Goal: Information Seeking & Learning: Learn about a topic

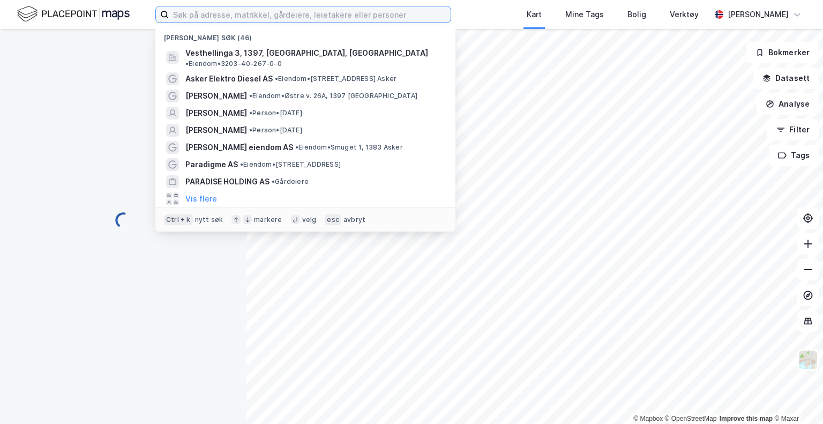
click at [256, 16] on input at bounding box center [310, 14] width 282 height 16
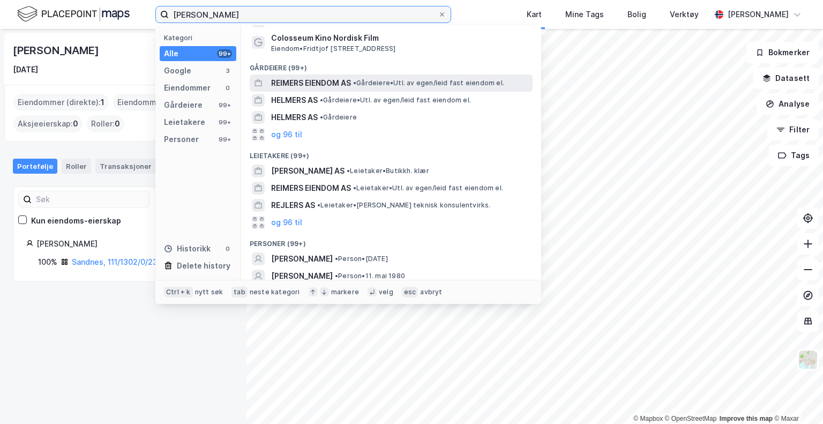
scroll to position [96, 0]
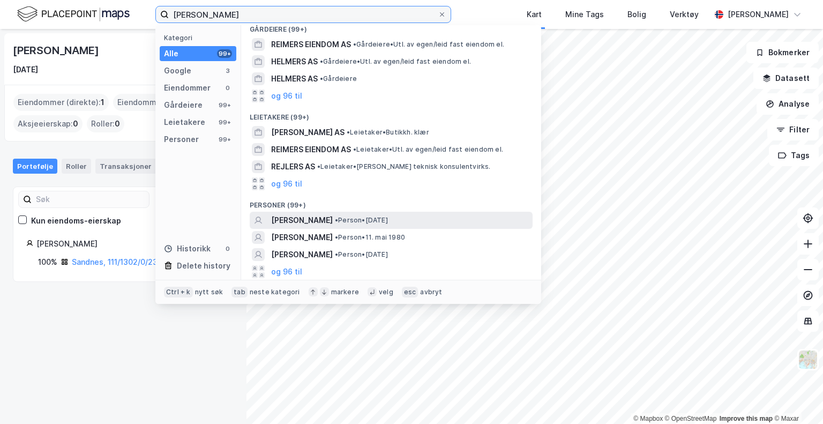
type input "[PERSON_NAME]"
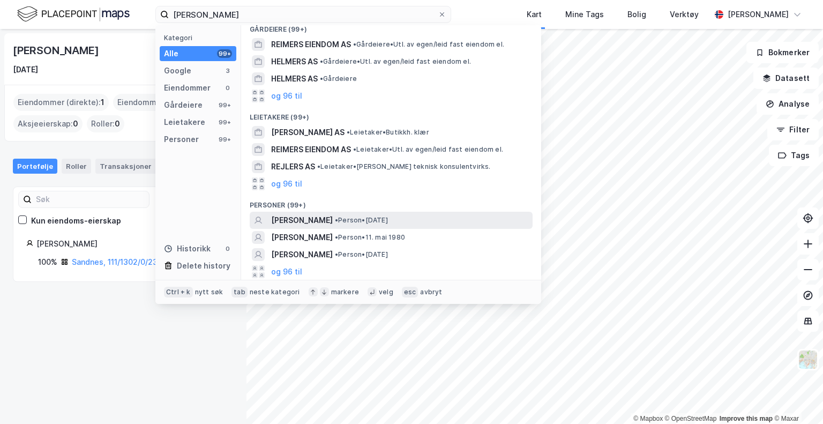
click at [353, 220] on span "• Person • [DATE]" at bounding box center [361, 220] width 53 height 9
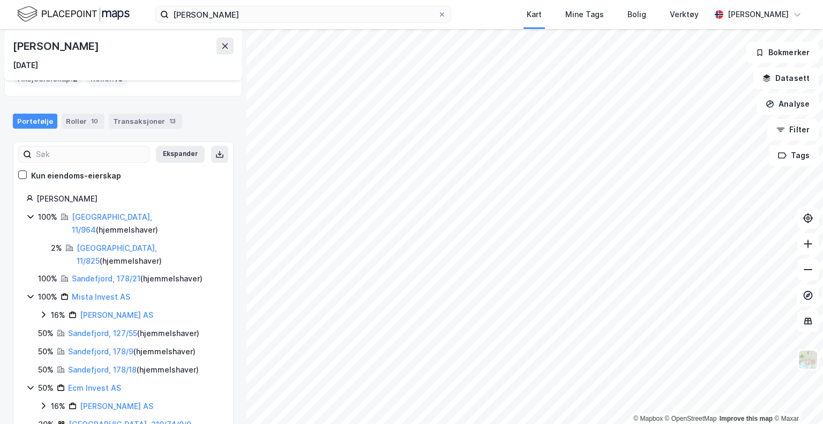
scroll to position [47, 0]
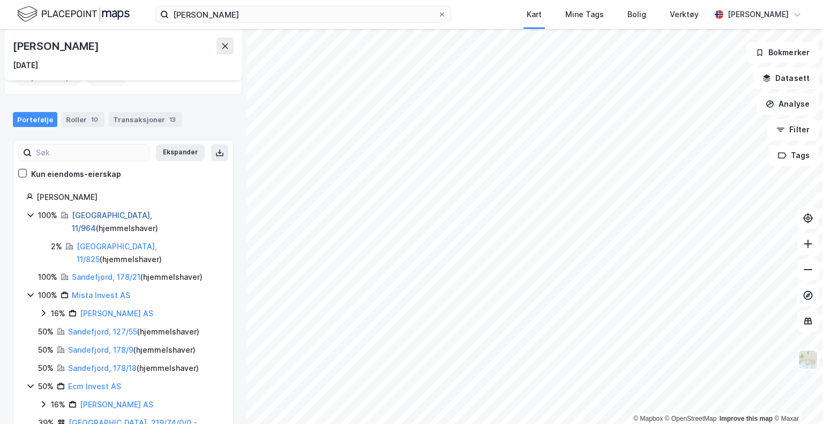
click at [106, 218] on link "[GEOGRAPHIC_DATA], 11/964" at bounding box center [112, 222] width 80 height 22
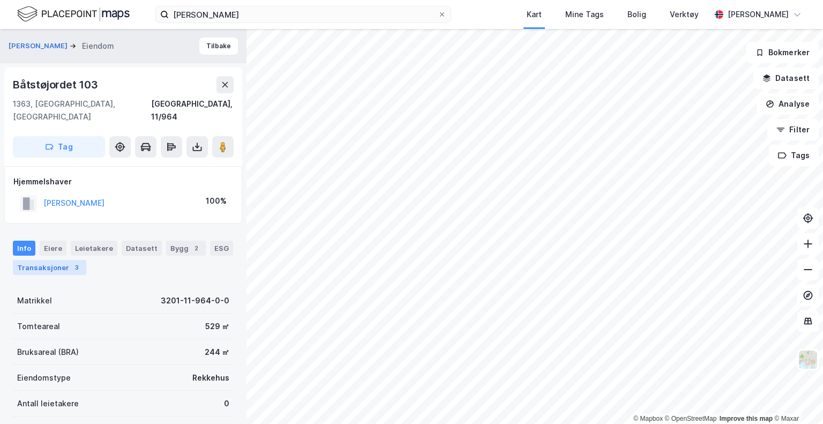
click at [61, 260] on div "Transaksjoner 3" at bounding box center [49, 267] width 73 height 15
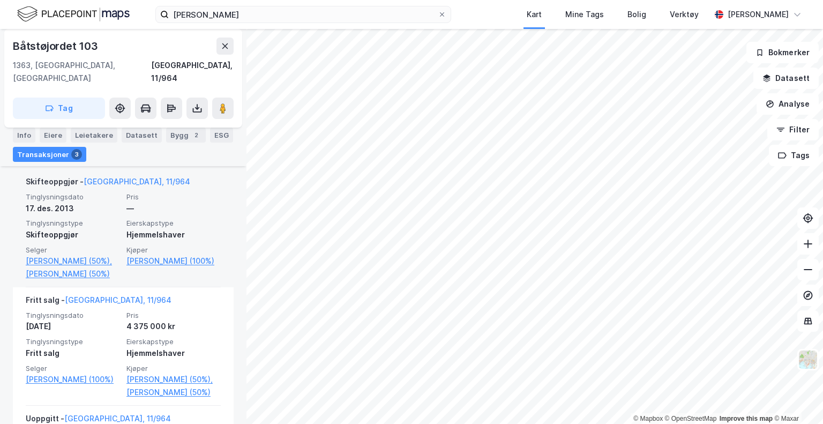
scroll to position [393, 0]
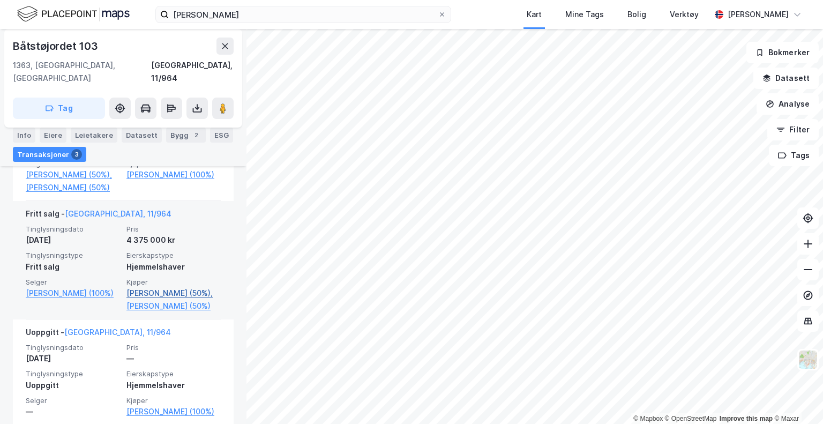
click at [167, 287] on link "[PERSON_NAME] (50%)," at bounding box center [173, 293] width 94 height 13
